Goal: Navigation & Orientation: Understand site structure

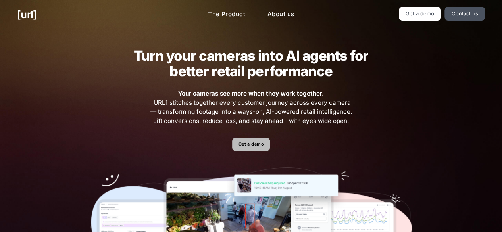
click at [258, 150] on link "Get a demo" at bounding box center [251, 145] width 38 height 14
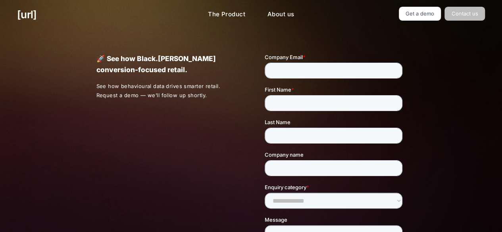
click at [451, 16] on link "Contact us" at bounding box center [464, 14] width 40 height 14
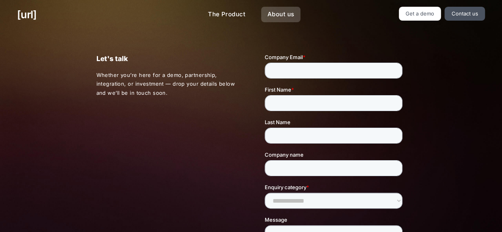
click at [270, 13] on link "About us" at bounding box center [280, 14] width 39 height 15
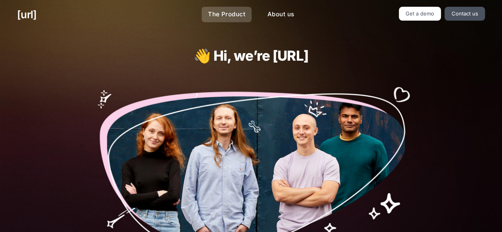
click at [216, 7] on link "The Product" at bounding box center [226, 14] width 50 height 15
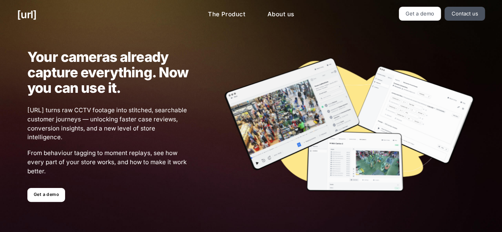
click at [54, 187] on div "Your cameras already capture everything. Now you can use it. [URL] turns raw CC…" at bounding box center [91, 125] width 196 height 153
click at [50, 198] on link "Get a demo" at bounding box center [46, 195] width 38 height 14
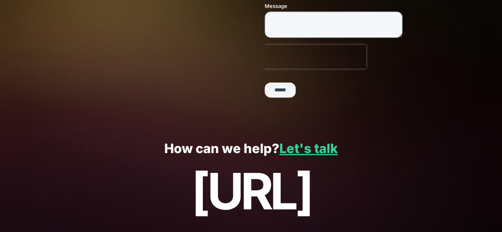
scroll to position [240, 0]
